Goal: Information Seeking & Learning: Get advice/opinions

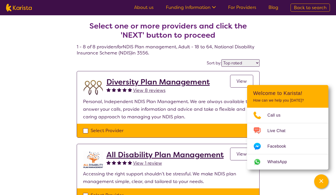
select select "by_score"
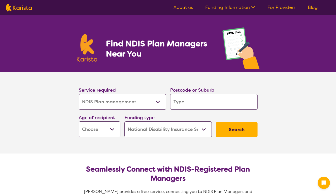
select select "NDIS Plan management"
select select "NDIS"
select select "NDIS Plan management"
select select "NDIS"
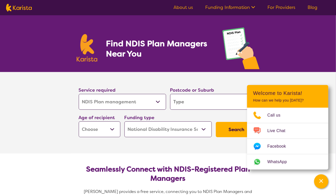
click at [157, 101] on select "Allied Health Assistant Assessment ([MEDICAL_DATA] or [MEDICAL_DATA]) Behaviour…" at bounding box center [122, 102] width 87 height 16
select select "NDIS Support Coordination"
click at [79, 94] on select "Allied Health Assistant Assessment ([MEDICAL_DATA] or [MEDICAL_DATA]) Behaviour…" at bounding box center [122, 102] width 87 height 16
select select "NDIS Support Coordination"
click at [321, 179] on icon "Channel Menu" at bounding box center [321, 180] width 5 height 5
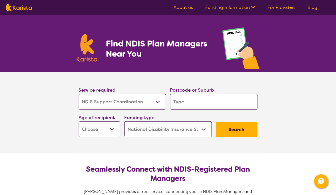
click at [201, 103] on input "search" at bounding box center [213, 102] width 87 height 16
type input "3556"
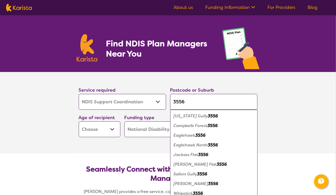
click at [111, 128] on select "Early Childhood - 0 to 9 Child - 10 to 11 Adolescent - 12 to 17 Adult - 18 to 6…" at bounding box center [100, 129] width 42 height 16
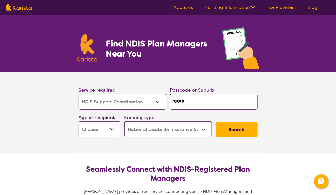
select select "AD"
click at [79, 121] on select "Early Childhood - 0 to 9 Child - 10 to 11 Adolescent - 12 to 17 Adult - 18 to 6…" at bounding box center [100, 129] width 42 height 16
select select "AD"
click at [241, 129] on button "Search" at bounding box center [237, 129] width 42 height 15
